Goal: Information Seeking & Learning: Learn about a topic

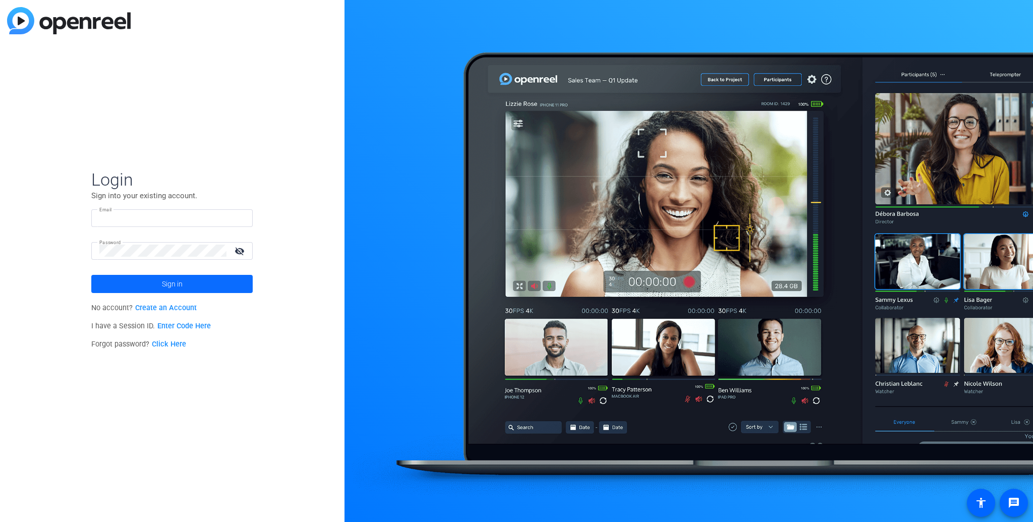
type input "[EMAIL_ADDRESS][DOMAIN_NAME]"
click at [177, 281] on span "Sign in" at bounding box center [172, 283] width 21 height 25
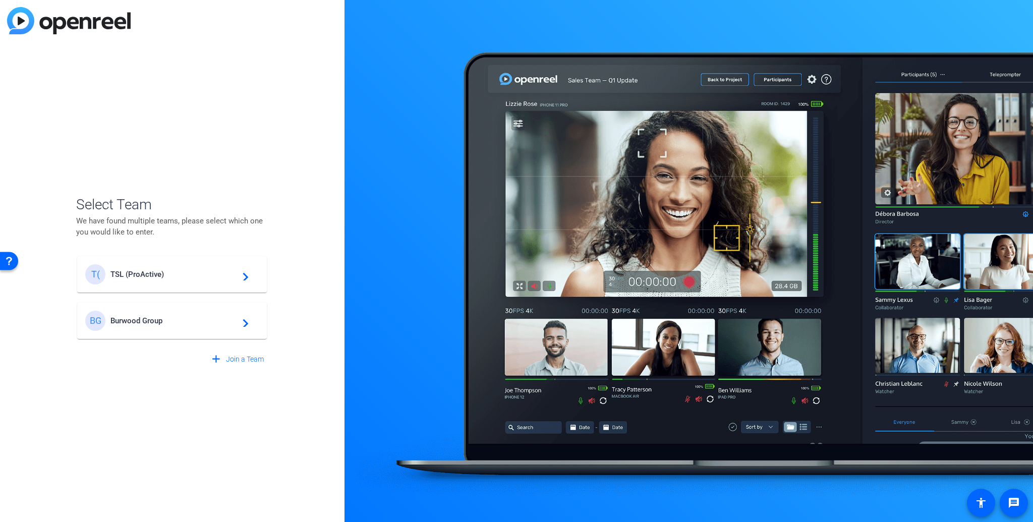
click at [147, 327] on div "BG Burwood Group navigate_next" at bounding box center [172, 321] width 174 height 20
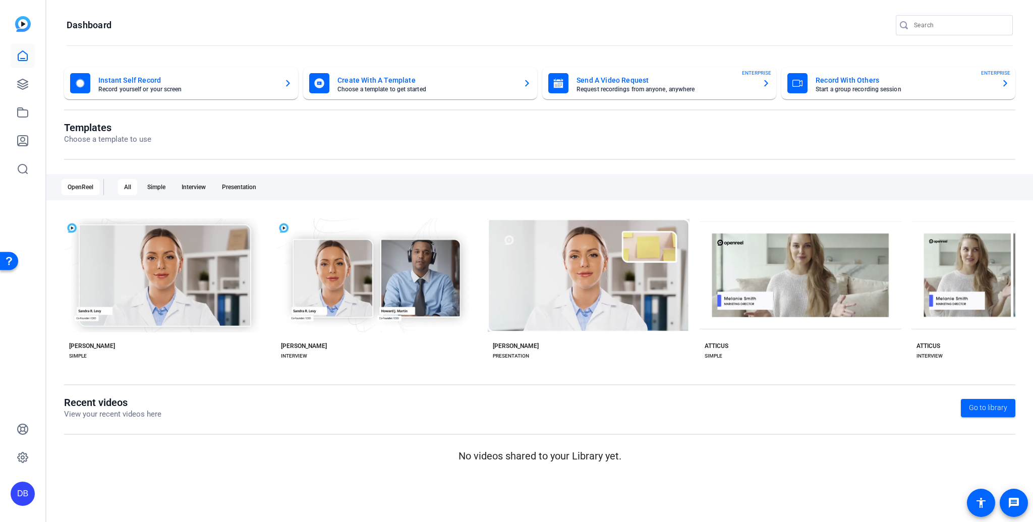
click at [123, 187] on div "All" at bounding box center [127, 187] width 19 height 16
click at [25, 142] on icon at bounding box center [23, 141] width 12 height 12
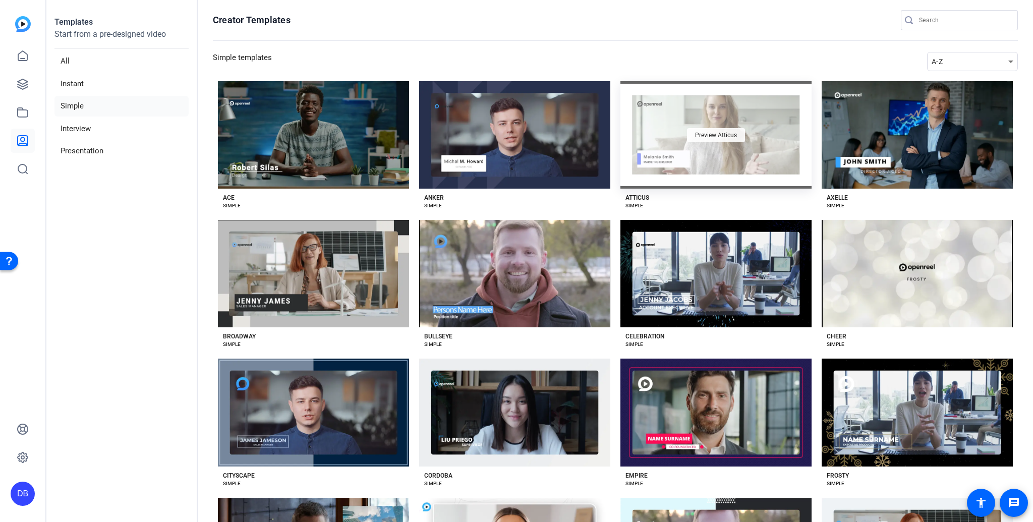
click at [715, 135] on span "Preview Atticus" at bounding box center [716, 135] width 42 height 6
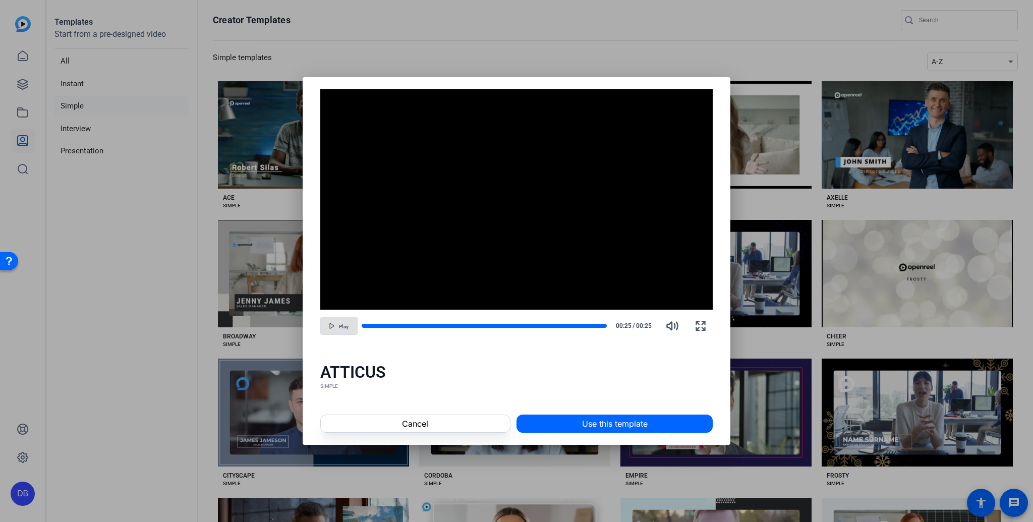
click at [332, 326] on icon "button" at bounding box center [332, 326] width 6 height 6
click at [415, 421] on span "Cancel" at bounding box center [415, 424] width 26 height 12
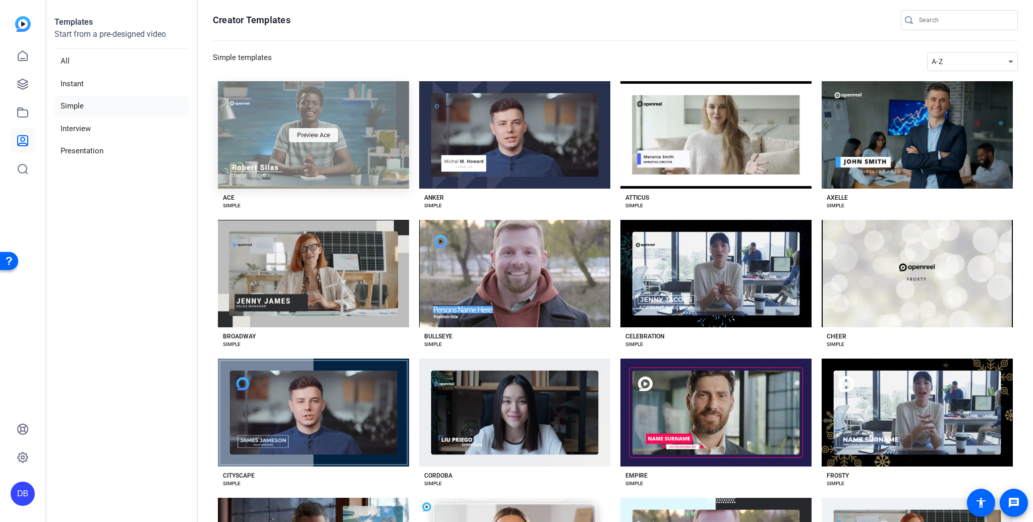
click at [312, 137] on span "Preview Ace" at bounding box center [313, 135] width 33 height 6
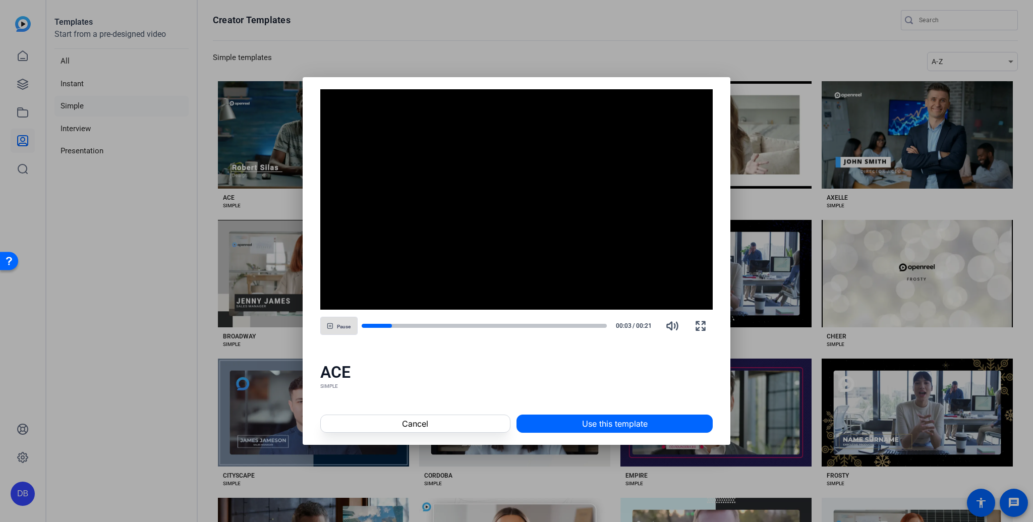
click at [411, 421] on span "Cancel" at bounding box center [415, 424] width 26 height 12
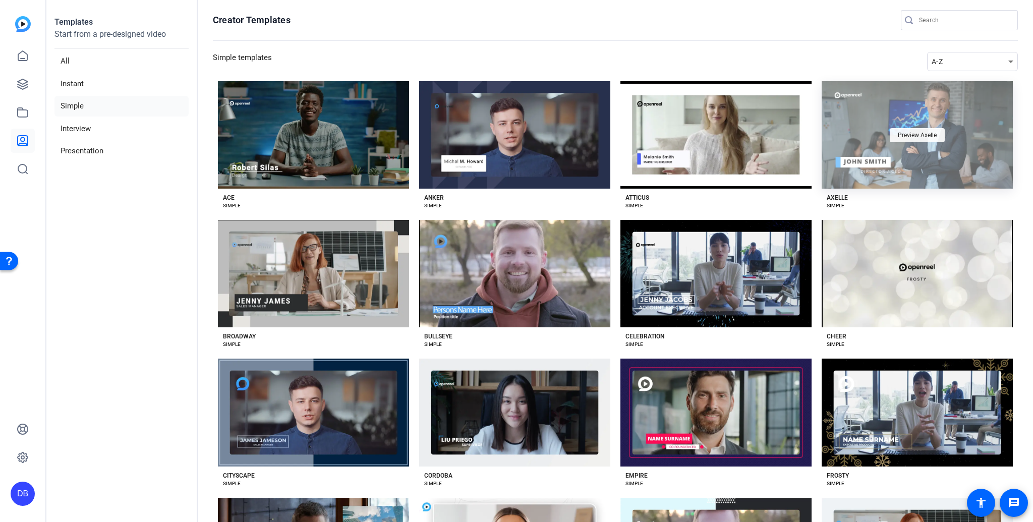
click at [906, 132] on span "Preview Axelle" at bounding box center [917, 135] width 39 height 6
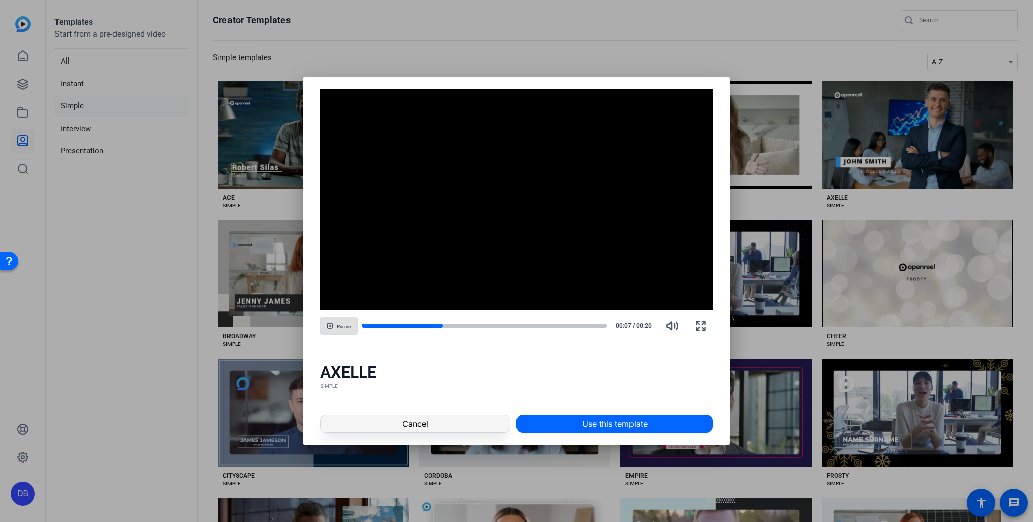
click at [407, 426] on span "Cancel" at bounding box center [415, 424] width 26 height 12
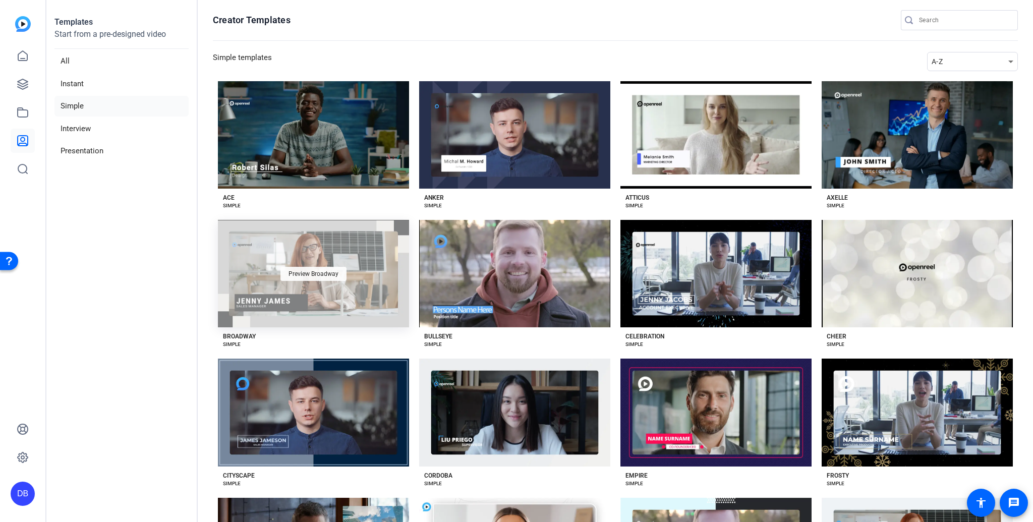
click at [304, 272] on span "Preview Broadway" at bounding box center [314, 274] width 50 height 6
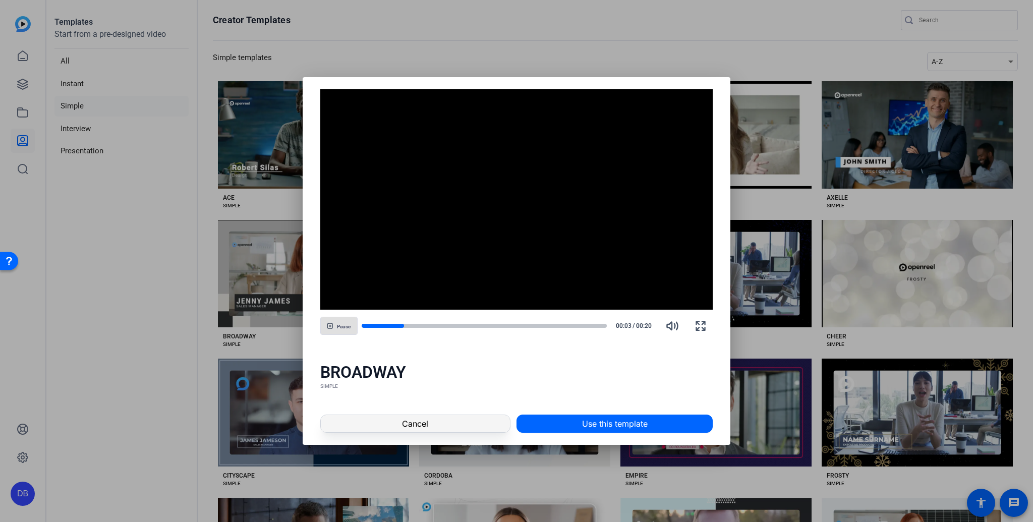
click at [413, 423] on span "Cancel" at bounding box center [415, 424] width 26 height 12
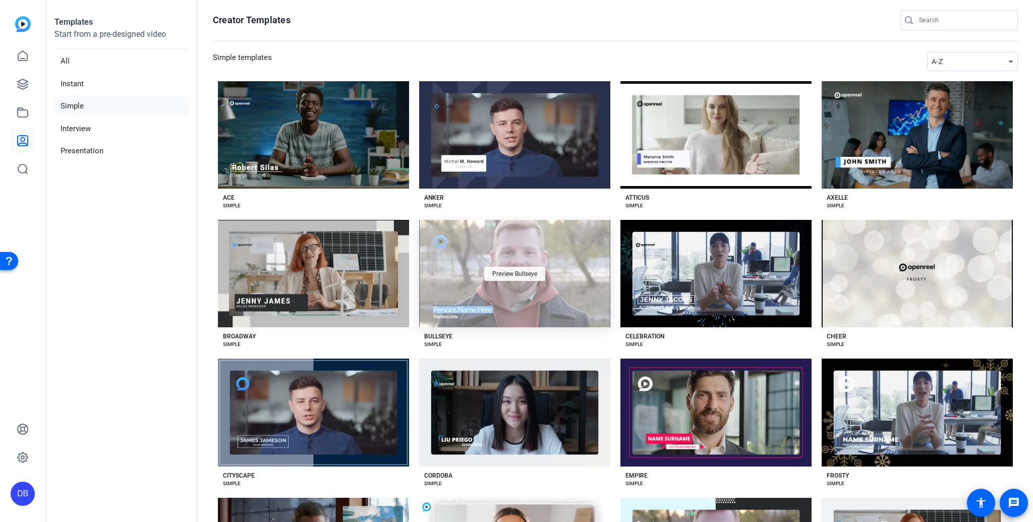
click at [511, 273] on span "Preview Bullseye" at bounding box center [514, 274] width 45 height 6
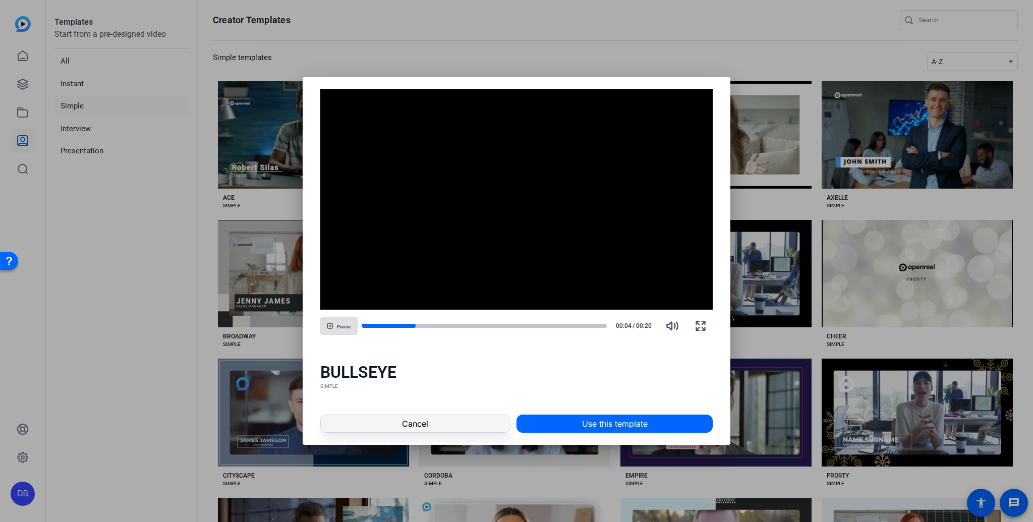
click at [408, 424] on span "Cancel" at bounding box center [415, 424] width 26 height 12
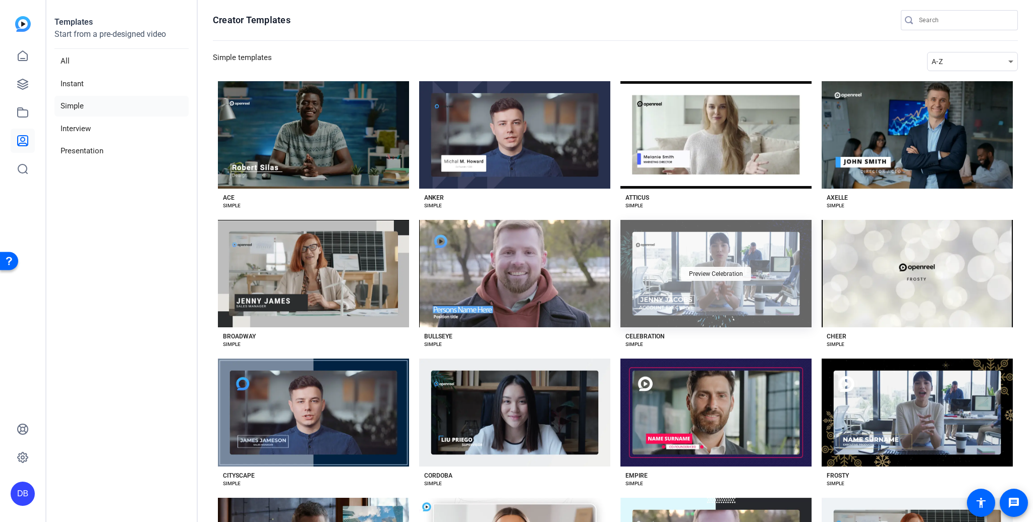
click at [701, 274] on span "Preview Celebration" at bounding box center [716, 274] width 54 height 6
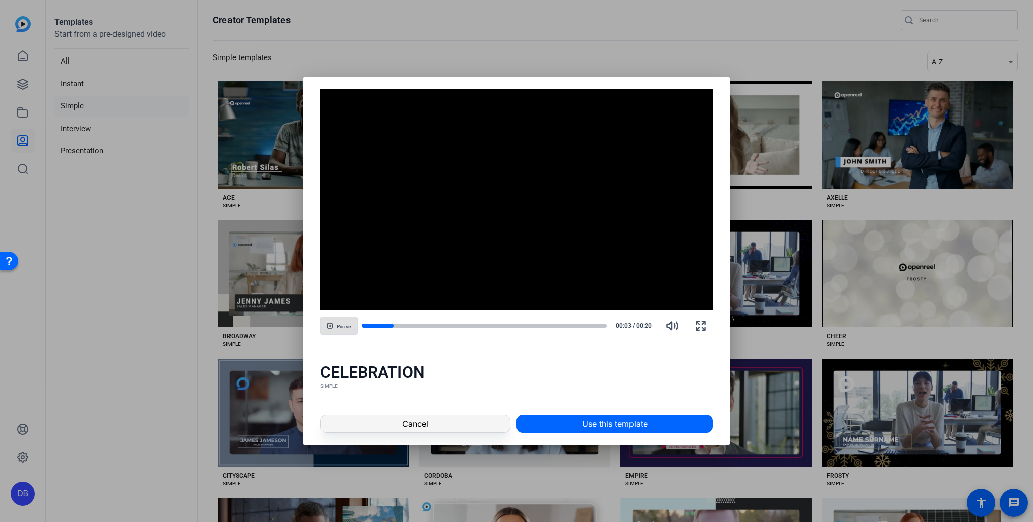
click at [400, 423] on span at bounding box center [415, 424] width 189 height 24
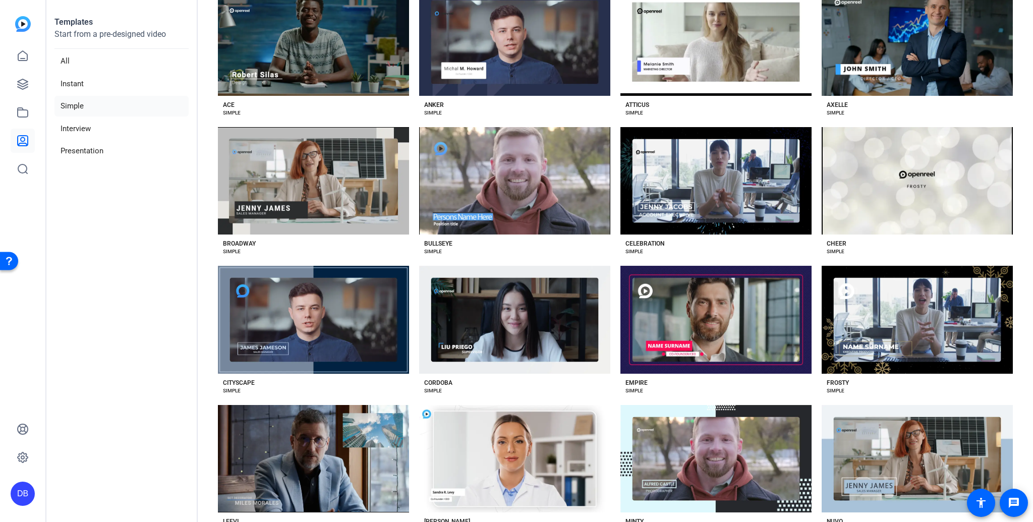
scroll to position [131, 0]
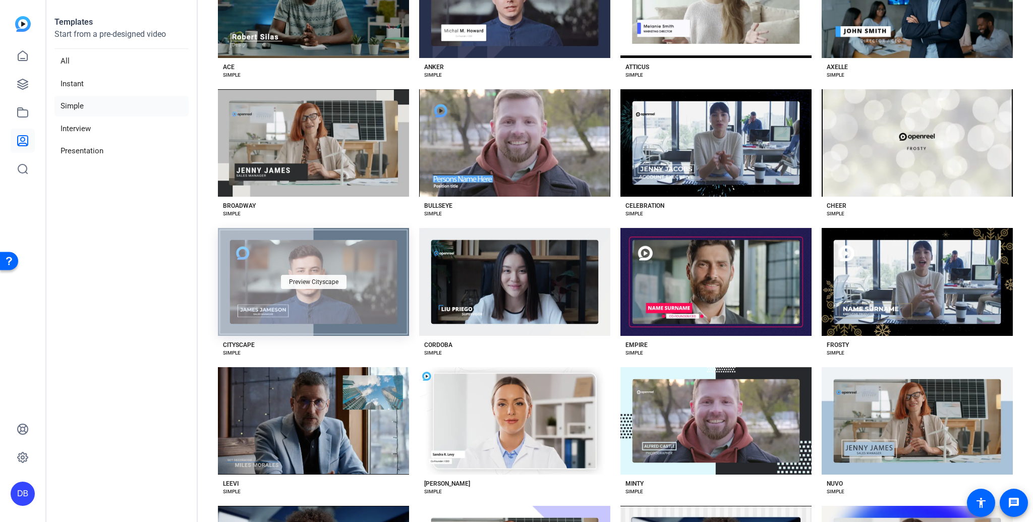
click at [301, 280] on span "Preview Cityscape" at bounding box center [313, 282] width 49 height 6
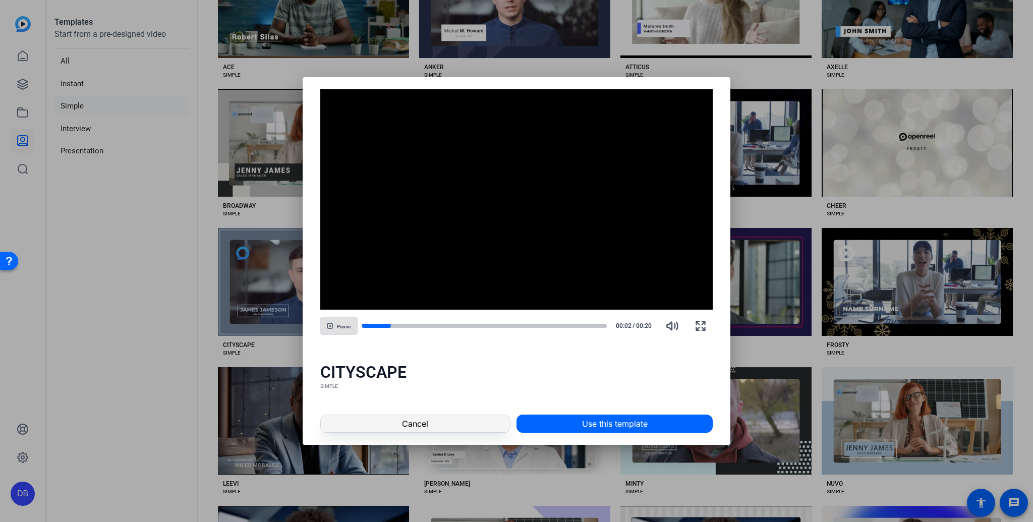
click at [416, 422] on span "Cancel" at bounding box center [415, 424] width 26 height 12
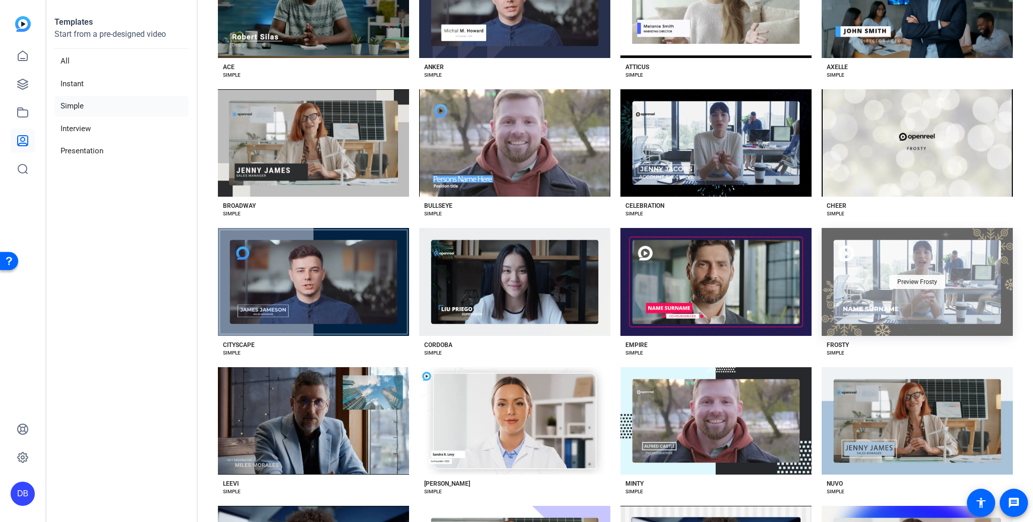
click at [897, 284] on div "Preview Frosty" at bounding box center [917, 282] width 56 height 14
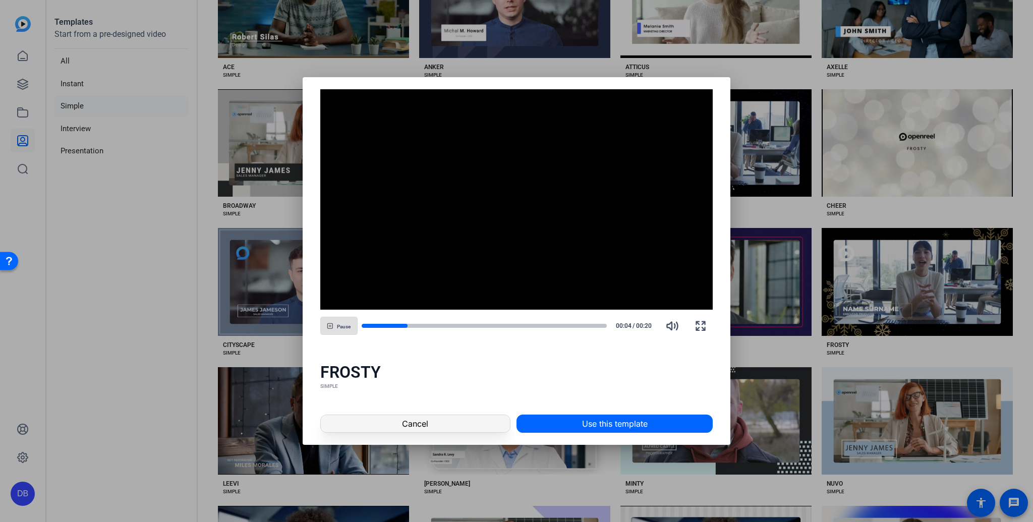
click at [420, 425] on span "Cancel" at bounding box center [415, 424] width 26 height 12
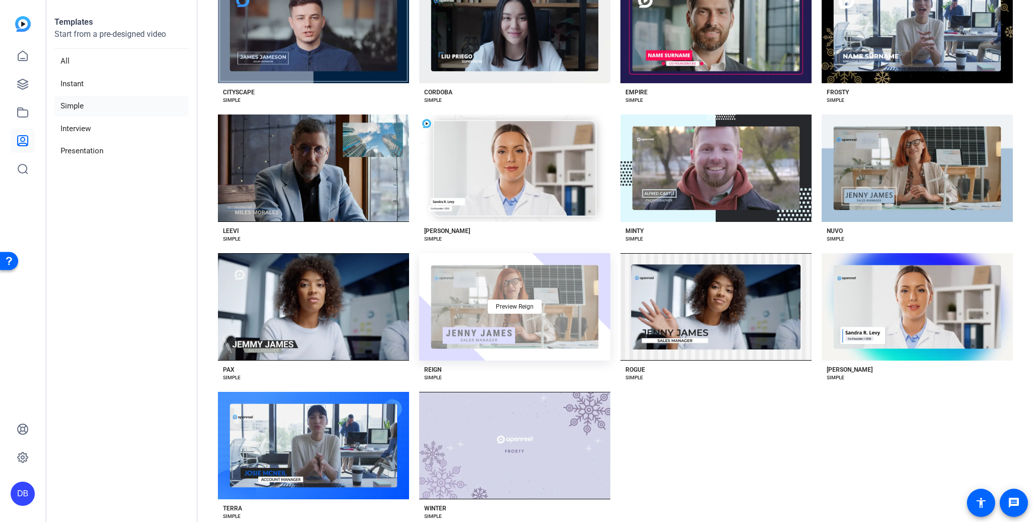
scroll to position [406, 0]
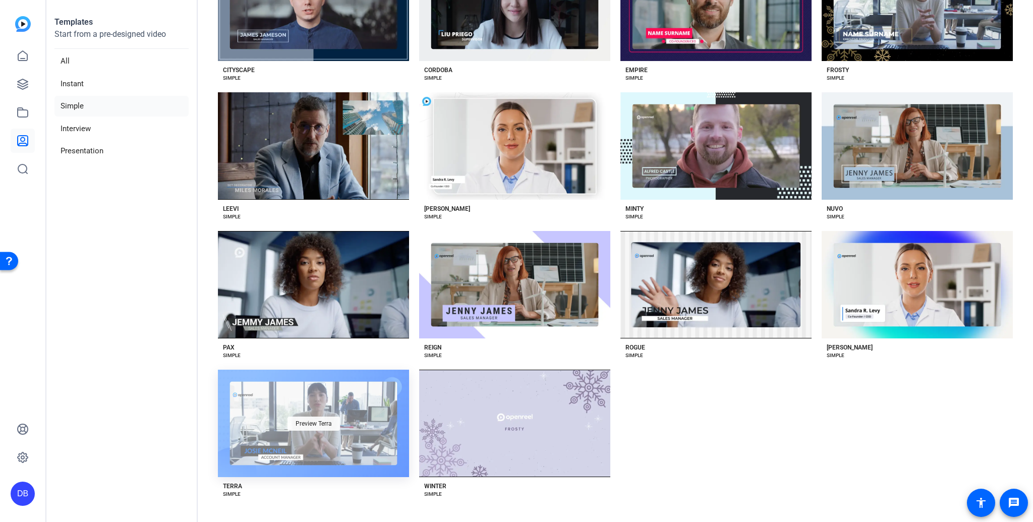
click at [321, 421] on span "Preview Terra" at bounding box center [314, 424] width 36 height 6
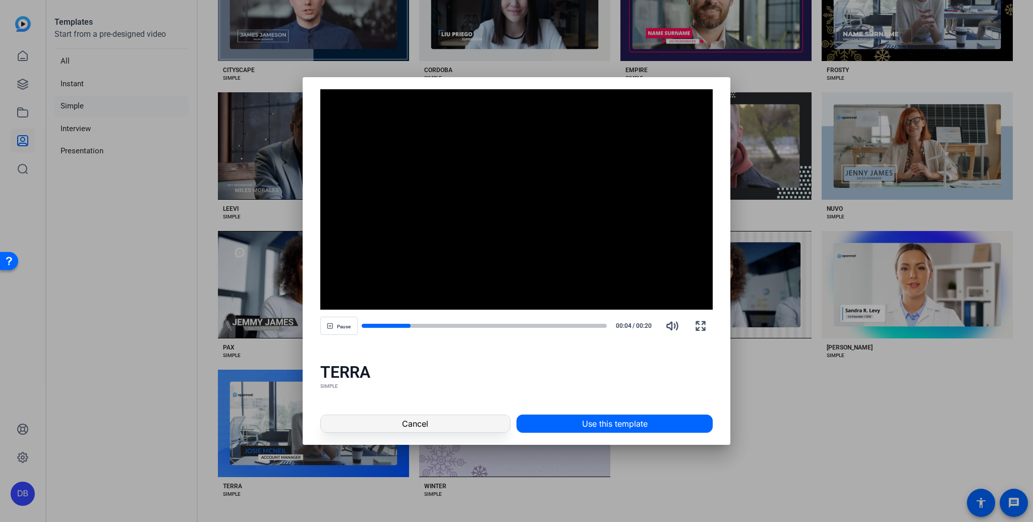
click at [402, 424] on span "Cancel" at bounding box center [415, 424] width 26 height 12
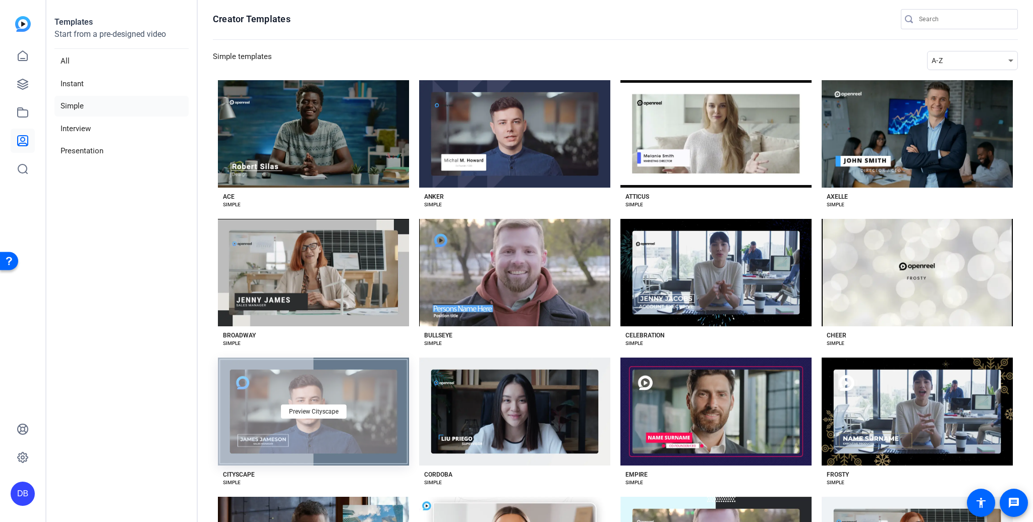
scroll to position [0, 0]
